Goal: Information Seeking & Learning: Learn about a topic

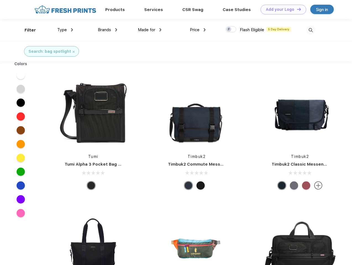
scroll to position [0, 0]
click at [281, 9] on link "Add your Logo Design Tool" at bounding box center [283, 10] width 46 height 10
click at [0, 0] on div "Design Tool" at bounding box center [0, 0] width 0 height 0
click at [296, 9] on link "Add your Logo Design Tool" at bounding box center [283, 10] width 46 height 10
click at [27, 30] on div "Filter" at bounding box center [30, 30] width 11 height 6
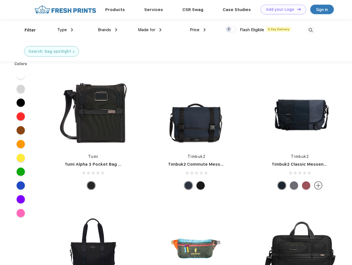
click at [65, 30] on span "Type" at bounding box center [62, 29] width 10 height 5
click at [107, 30] on span "Brands" at bounding box center [104, 29] width 13 height 5
click at [150, 30] on span "Made for" at bounding box center [146, 29] width 17 height 5
click at [198, 30] on span "Price" at bounding box center [195, 29] width 10 height 5
click at [231, 30] on div at bounding box center [230, 29] width 11 height 6
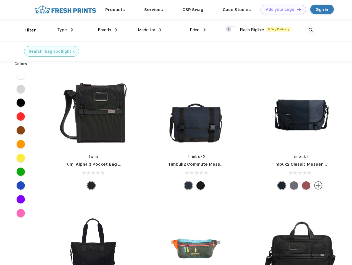
click at [229, 30] on input "checkbox" at bounding box center [227, 28] width 4 height 4
click at [310, 30] on img at bounding box center [310, 30] width 9 height 9
